Goal: Find contact information: Find contact information

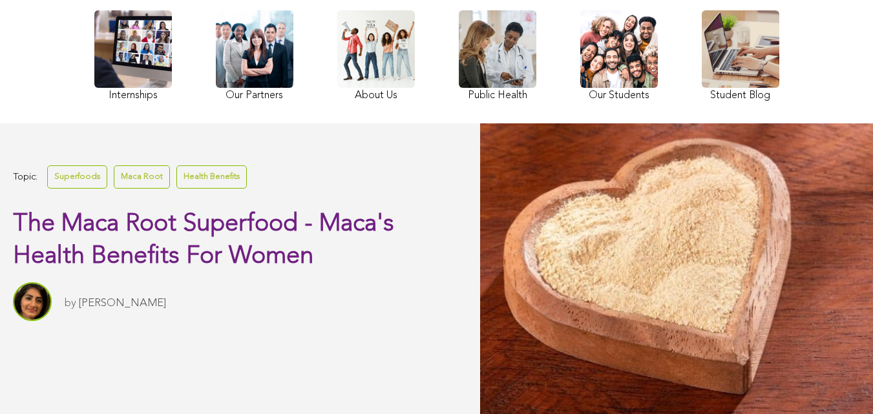
scroll to position [185, 0]
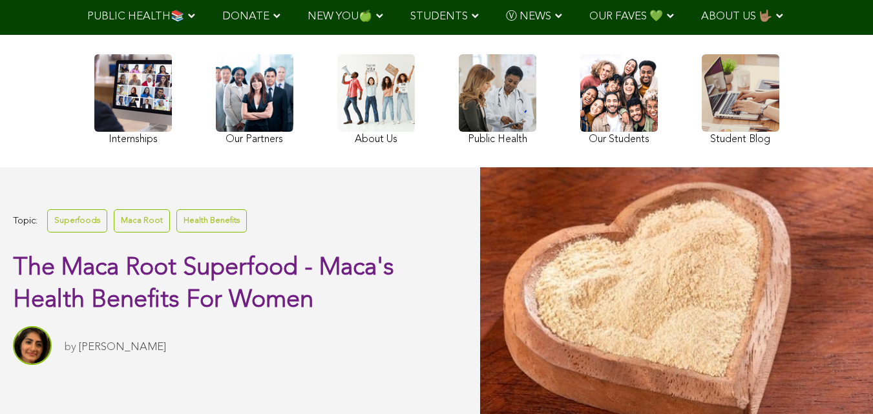
click at [94, 131] on link at bounding box center [133, 101] width 78 height 94
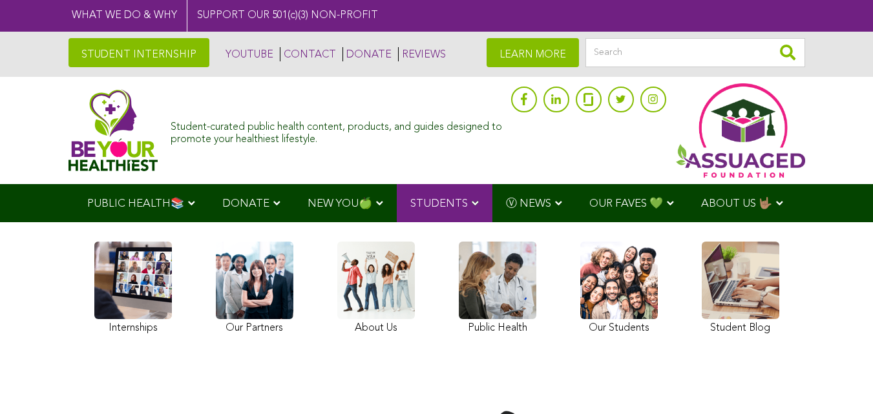
click at [280, 50] on link "CONTACT" at bounding box center [308, 54] width 56 height 14
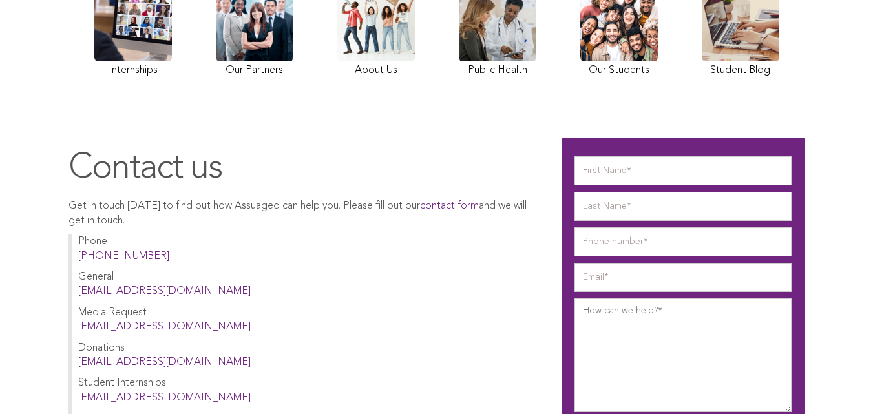
scroll to position [133, 0]
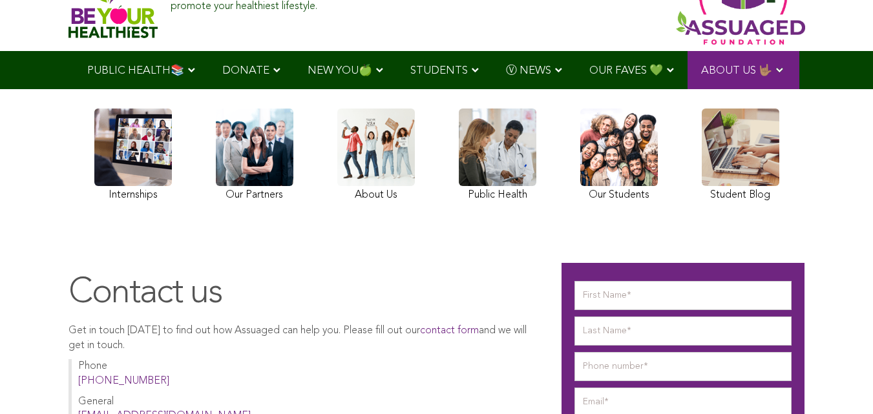
click at [553, 187] on div "Internships Our Partners About Us Public Health Our Students Student Blog" at bounding box center [437, 157] width 698 height 122
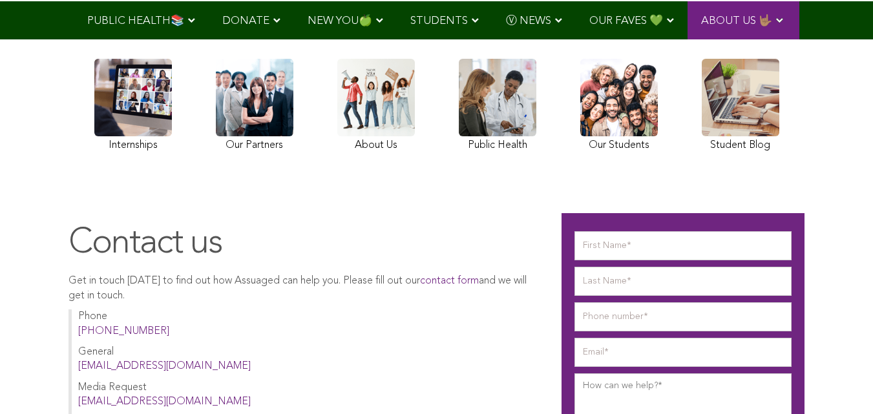
scroll to position [83, 0]
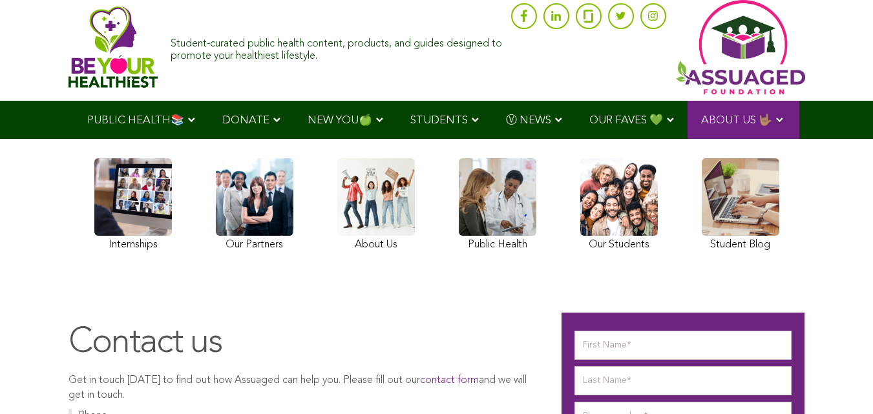
click at [403, 139] on ul "PUBLIC HEALTH📚 YouTube Our Rap Song Immunity Precautions DONATE via Venmo via P…" at bounding box center [437, 120] width 726 height 38
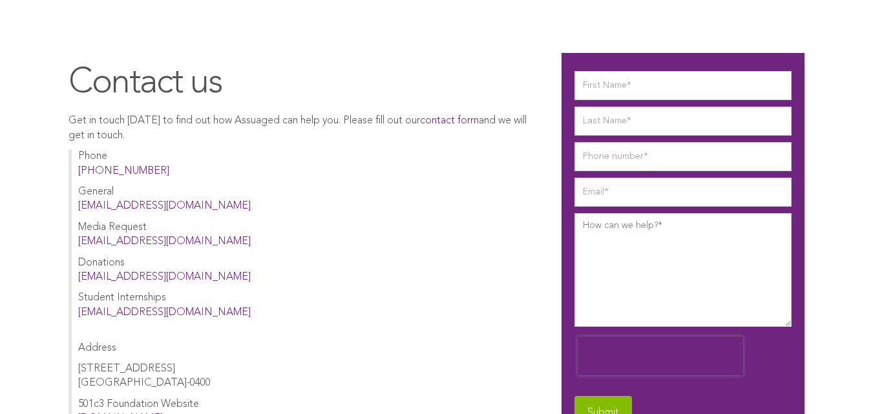
scroll to position [342, 0]
